Goal: Task Accomplishment & Management: Use online tool/utility

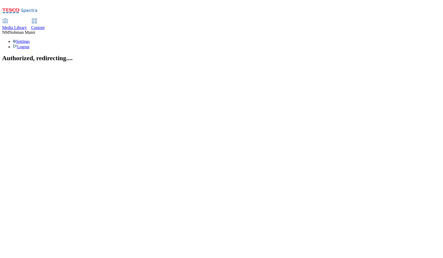
click at [45, 19] on link "Content" at bounding box center [38, 24] width 14 height 11
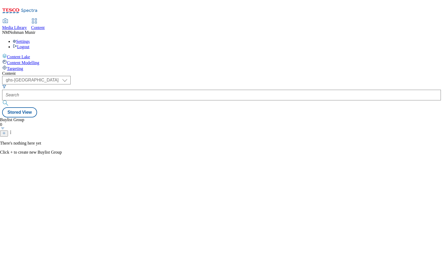
click at [251, 118] on div "Buylist Group 0 There's nothing here yet Click + to create new Buylist Group" at bounding box center [221, 118] width 439 height 0
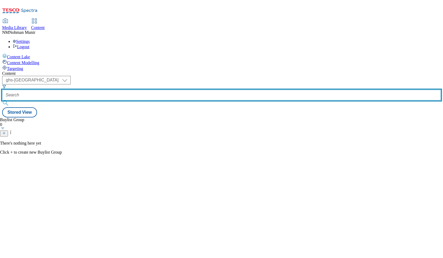
click at [140, 90] on input "text" at bounding box center [221, 95] width 439 height 11
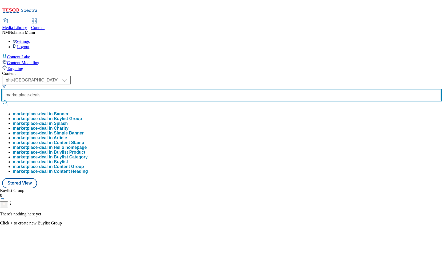
type input "marketplace-deals"
click at [2, 100] on button "submit" at bounding box center [5, 102] width 7 height 5
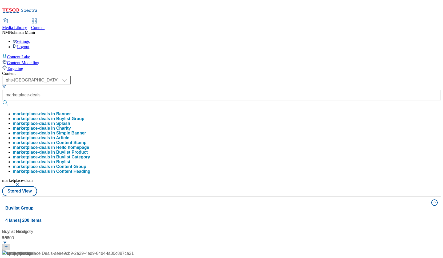
click at [295, 76] on div "( optional ) ghs-uk group-comms ghs-uk marketplace-deals marketplace-deals in B…" at bounding box center [221, 136] width 439 height 120
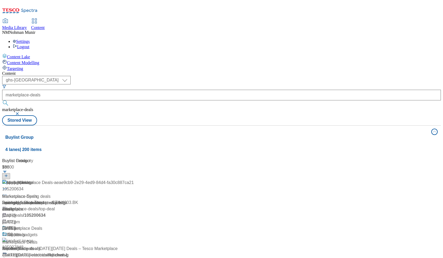
click at [130, 225] on div "Marketplace Deals Marketplace Deals / marketplace-deals [DATE] 01:12 pm" at bounding box center [68, 248] width 132 height 46
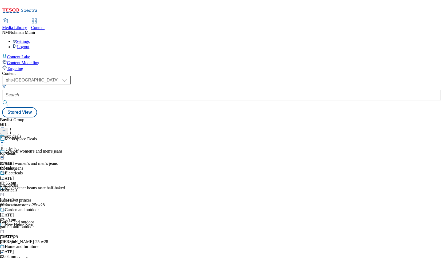
click at [42, 151] on div "top-deals" at bounding box center [21, 153] width 42 height 5
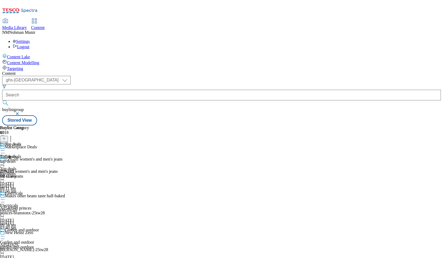
click at [5, 148] on icon at bounding box center [2, 150] width 5 height 5
click at [394, 126] on div "Buylist Group 6018 Marketplace Deals 25% off women's and men's jeans 25% off wo…" at bounding box center [221, 126] width 439 height 0
click at [29, 149] on div "Top deals Top deals top-deals 18 Aug 2025 09:11 am" at bounding box center [14, 160] width 29 height 37
click at [29, 179] on div "Top deals Top deals top-deals 18 Aug 2025 09:11 am" at bounding box center [14, 160] width 29 height 37
click at [5, 148] on icon at bounding box center [2, 150] width 5 height 5
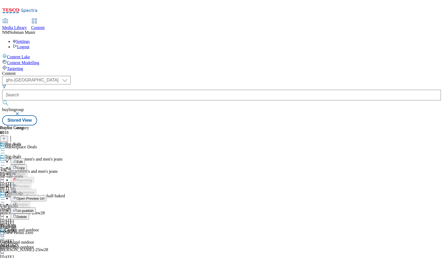
click at [34, 209] on span "Un-publish" at bounding box center [25, 211] width 17 height 4
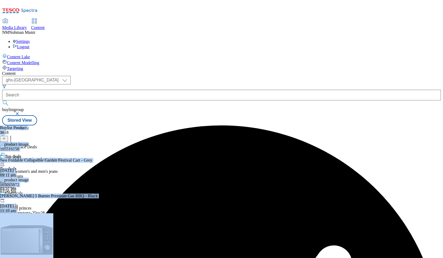
drag, startPoint x: 338, startPoint y: 249, endPoint x: 423, endPoint y: 250, distance: 85.0
click at [423, 126] on div "Buylist Group 6018 Marketplace Deals 25% off women's and men's jeans 25% off wo…" at bounding box center [221, 126] width 439 height 0
drag, startPoint x: 423, startPoint y: 250, endPoint x: 351, endPoint y: 225, distance: 75.9
click at [29, 191] on div "Top deals Top deals top-deals 20 Aug 2025 03:57 pm" at bounding box center [14, 172] width 29 height 37
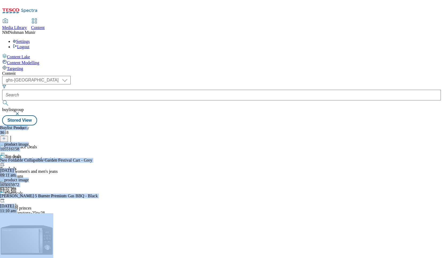
click at [29, 191] on div "Top deals Top deals top-deals 20 Aug 2025 03:57 pm" at bounding box center [14, 172] width 29 height 37
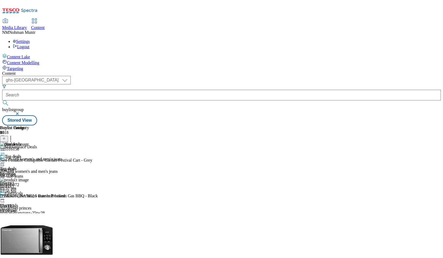
scroll to position [0, 30]
click at [11, 139] on circle at bounding box center [10, 139] width 1 height 1
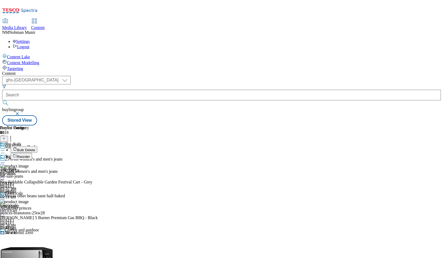
click at [185, 146] on li "Bulk Delete" at bounding box center [98, 149] width 174 height 7
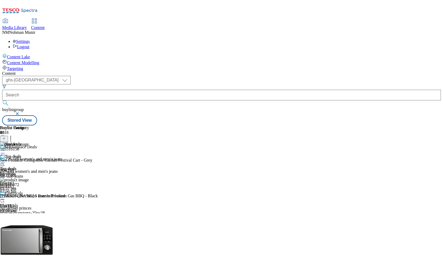
click at [29, 167] on div "Top deals Top deals top-deals 20 Aug 2025 03:57 pm" at bounding box center [14, 172] width 29 height 37
click at [13, 135] on icon at bounding box center [10, 137] width 5 height 5
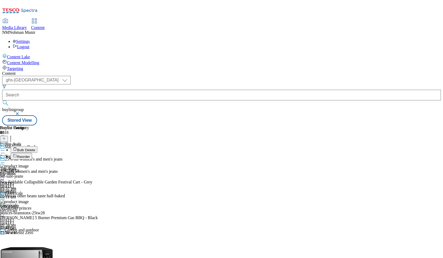
click at [35, 148] on span "Bulk Delete" at bounding box center [26, 150] width 18 height 4
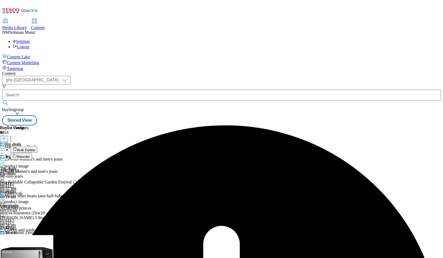
click at [29, 160] on div at bounding box center [14, 163] width 29 height 6
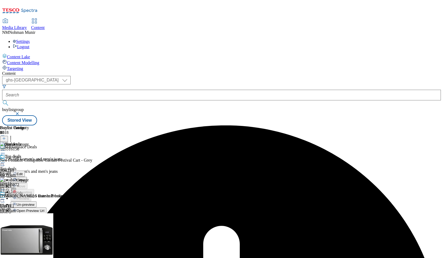
click at [34, 203] on span "Un-preview" at bounding box center [26, 205] width 18 height 4
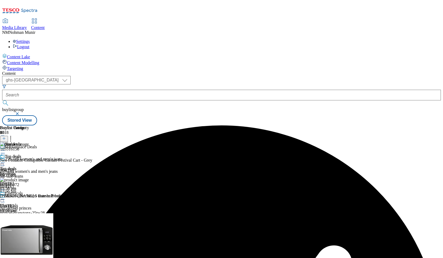
click at [13, 135] on icon at bounding box center [10, 137] width 5 height 5
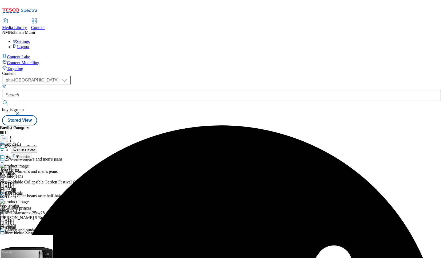
click at [35, 148] on span "Bulk Delete" at bounding box center [26, 150] width 18 height 4
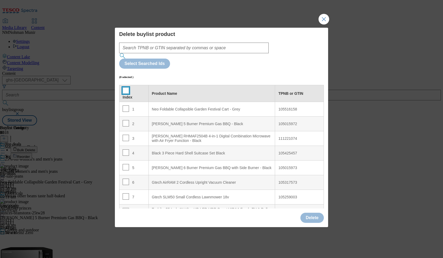
click at [124, 87] on input "Modal" at bounding box center [126, 90] width 6 height 6
checkbox input "true"
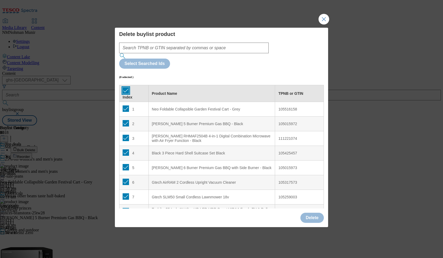
checkbox input "true"
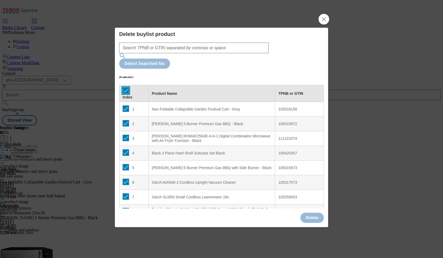
checkbox input "true"
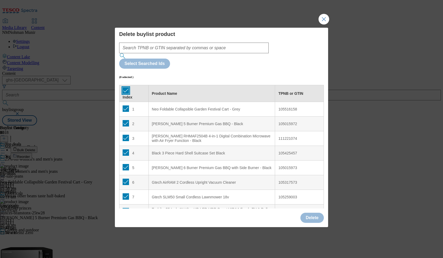
checkbox input "true"
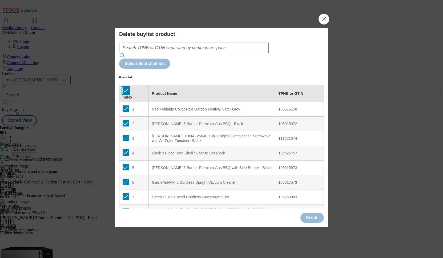
checkbox input "true"
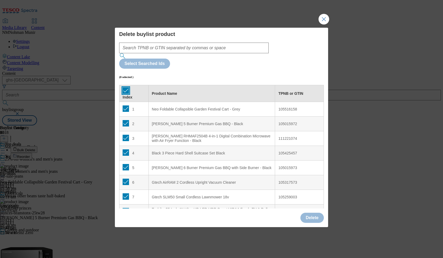
checkbox input "true"
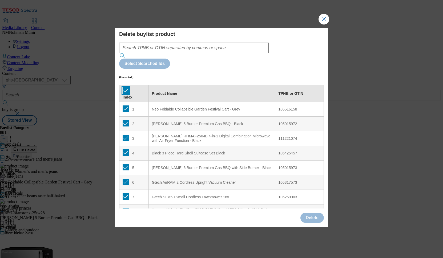
checkbox input "true"
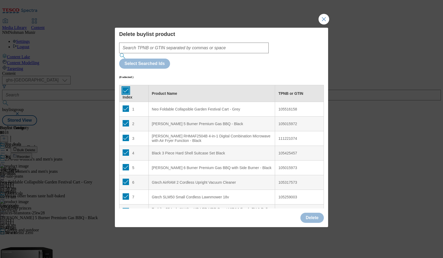
checkbox input "true"
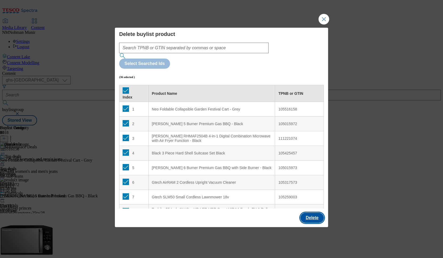
click at [316, 213] on button "Delete" at bounding box center [311, 218] width 23 height 10
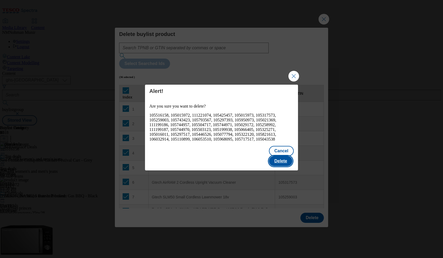
click at [281, 156] on button "Delete" at bounding box center [280, 161] width 23 height 10
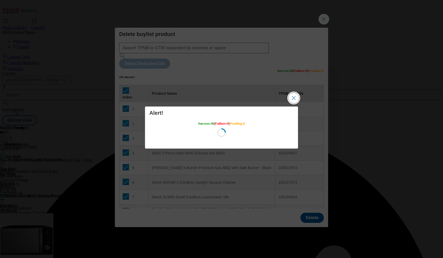
scroll to position [0, 0]
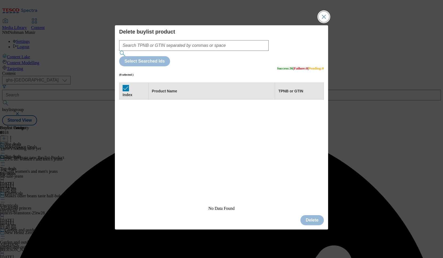
click at [325, 22] on button "Close Modal" at bounding box center [323, 16] width 11 height 11
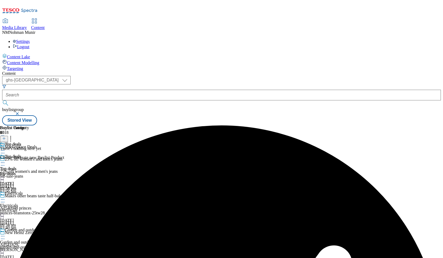
scroll to position [0, 30]
click at [6, 137] on icon at bounding box center [4, 139] width 4 height 4
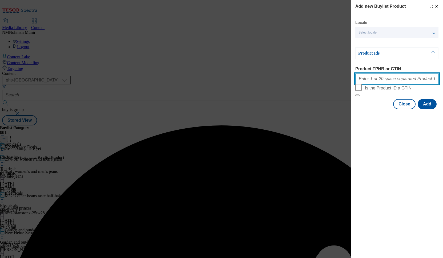
click at [377, 80] on input "Product TPNB or GTIN" at bounding box center [396, 79] width 83 height 11
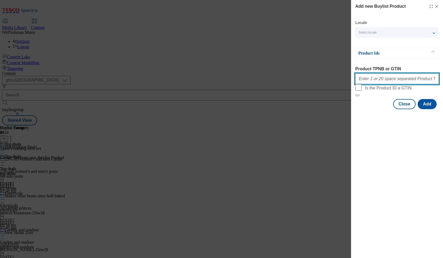
paste input "111221074 105317573 105516159 105015972 105793567 105744971 105029591 105297312…"
type input "111221074 105317573 105516159 105015972 105793567 105744971 105029591 105297312…"
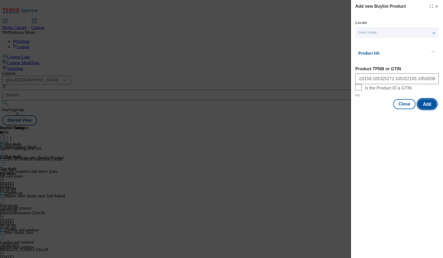
click at [425, 109] on button "Add" at bounding box center [427, 104] width 19 height 10
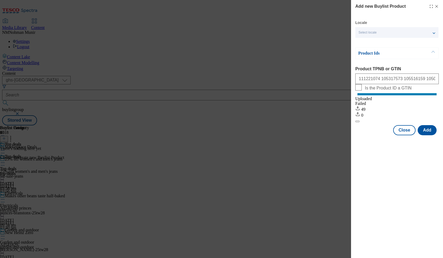
scroll to position [0, 0]
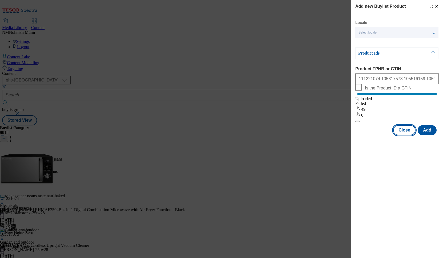
click at [410, 135] on button "Close" at bounding box center [404, 130] width 22 height 10
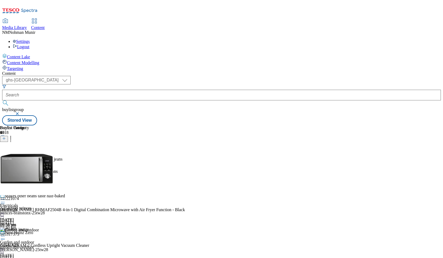
click at [29, 160] on div "Top deals Top deals top-deals 20 Aug 2025 03:58 pm" at bounding box center [14, 172] width 29 height 37
click at [5, 160] on icon at bounding box center [2, 162] width 5 height 5
click at [31, 195] on button "Preview" at bounding box center [21, 198] width 21 height 6
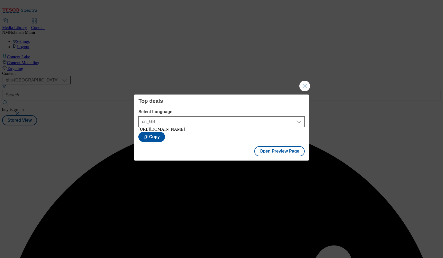
scroll to position [0, 0]
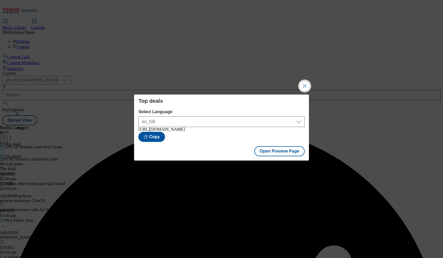
click at [307, 85] on button "Close Modal" at bounding box center [304, 86] width 11 height 11
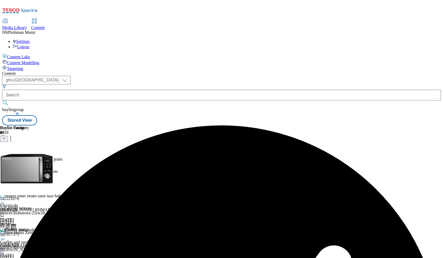
click at [29, 154] on div "Top deals Top deals top-deals 20 Aug 2025 03:59 pm" at bounding box center [14, 172] width 29 height 37
click at [5, 160] on icon at bounding box center [2, 162] width 5 height 5
click at [30, 214] on button "Publish" at bounding box center [21, 217] width 20 height 6
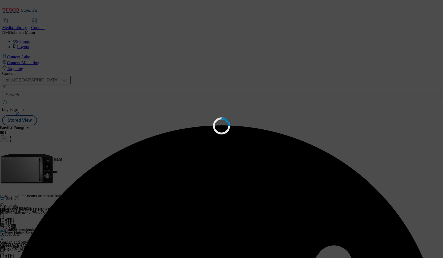
click at [318, 161] on div "Loading" at bounding box center [221, 129] width 443 height 258
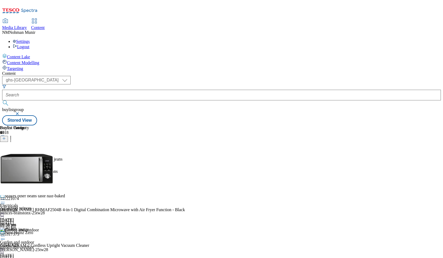
click at [29, 189] on div "Top deals Top deals top-deals 20 Aug 2025 03:59 pm" at bounding box center [14, 172] width 29 height 37
